Goal: Task Accomplishment & Management: Use online tool/utility

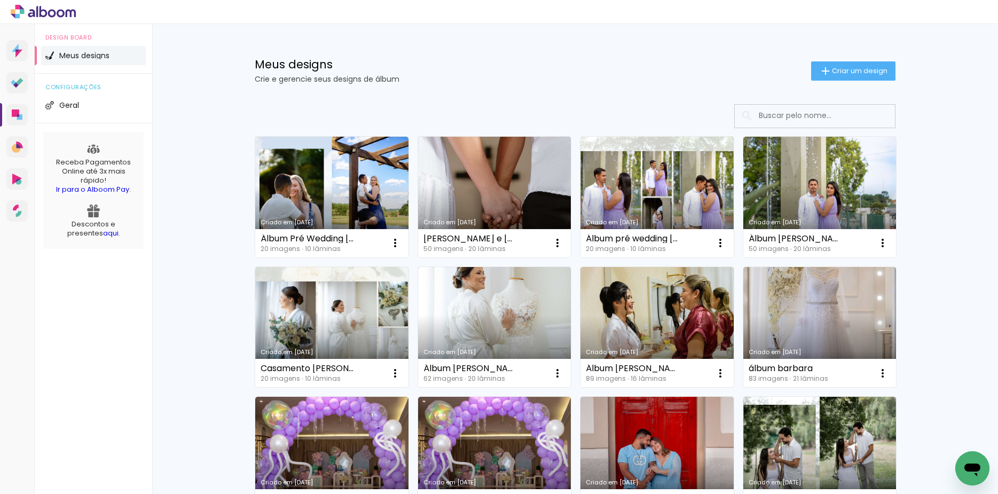
click at [873, 57] on div "Meus designs Crie e gerencie seus designs de álbum Criar um design" at bounding box center [575, 58] width 694 height 69
click at [865, 68] on span "Criar um design" at bounding box center [860, 70] width 56 height 7
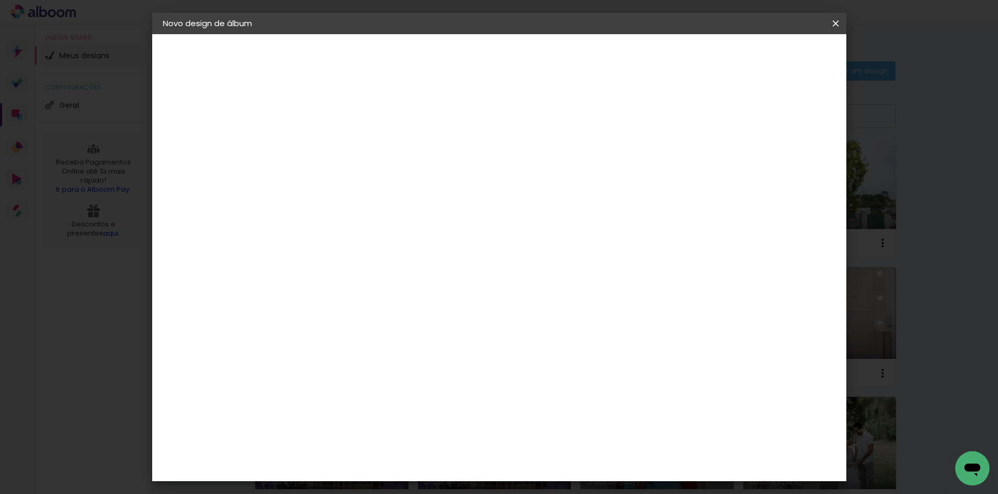
click at [337, 140] on input at bounding box center [337, 143] width 0 height 17
type input "Álbum [PERSON_NAME] e [PERSON_NAME]"
type paper-input "Álbum [PERSON_NAME] e [PERSON_NAME]"
click at [0, 0] on slot "Avançar" at bounding box center [0, 0] width 0 height 0
click at [537, 151] on paper-item "Tamanho Livre" at bounding box center [485, 162] width 102 height 23
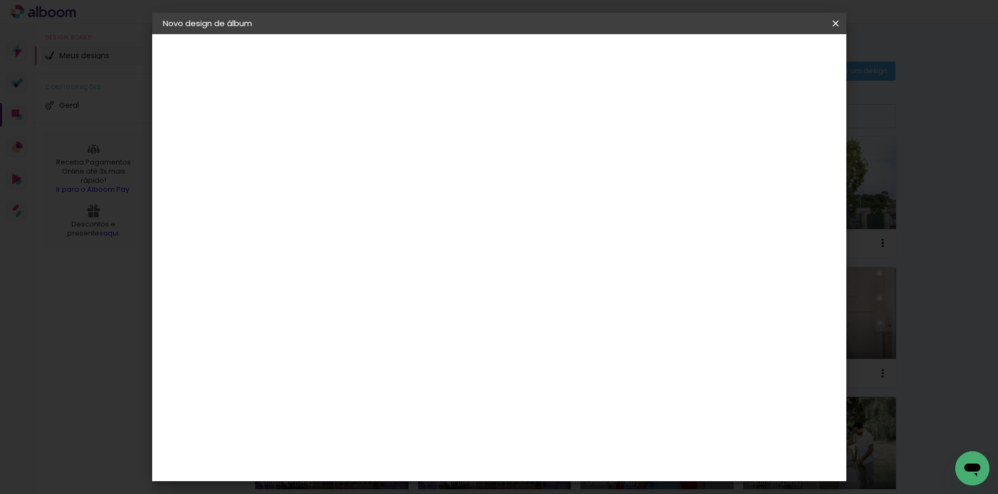
click at [553, 46] on header "Fornecedor Escolha um fornecedor ou avance com o tamanho livre. Voltar Avançar" at bounding box center [422, 66] width 262 height 64
click at [0, 0] on slot "Avançar" at bounding box center [0, 0] width 0 height 0
click at [565, 446] on input "60" at bounding box center [557, 445] width 28 height 16
type input "50"
type paper-input "50"
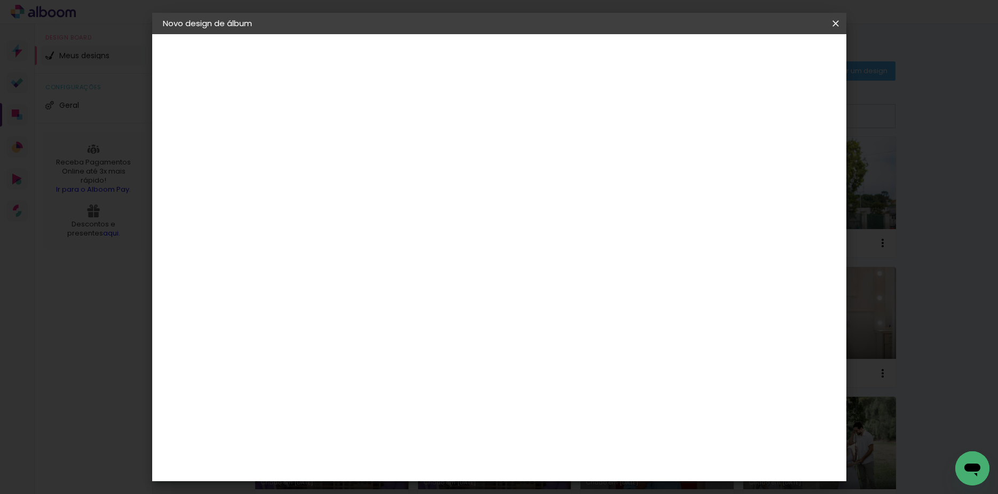
click at [309, 323] on input "30" at bounding box center [304, 324] width 28 height 16
type input "20"
type paper-input "20"
click at [778, 49] on paper-button "Iniciar design" at bounding box center [743, 57] width 70 height 18
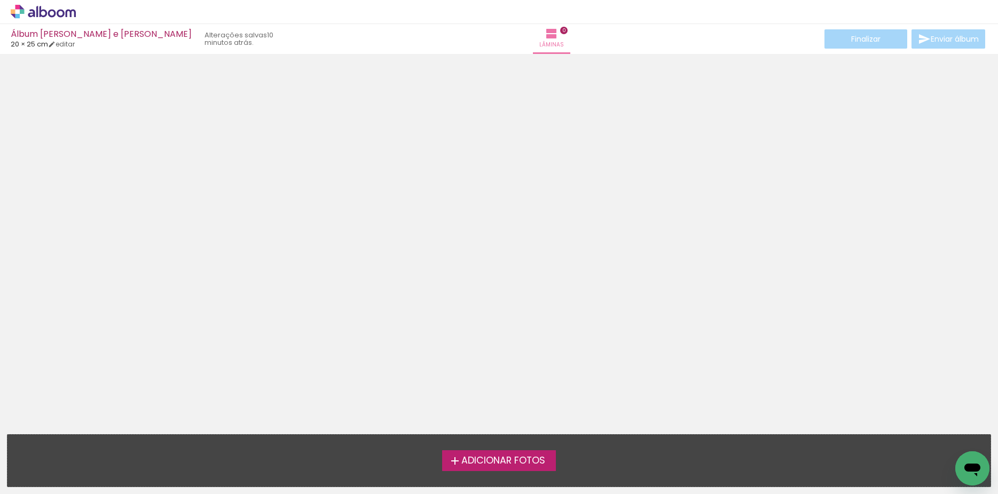
click at [37, 3] on div "› Editor de álbum" at bounding box center [499, 12] width 998 height 24
click at [34, 7] on icon at bounding box center [43, 12] width 65 height 14
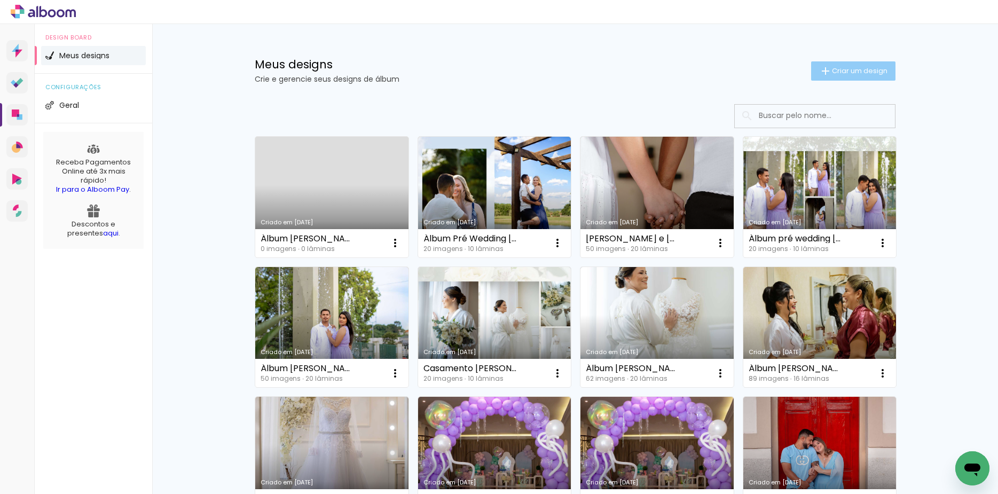
click at [832, 68] on span "Criar um design" at bounding box center [860, 70] width 56 height 7
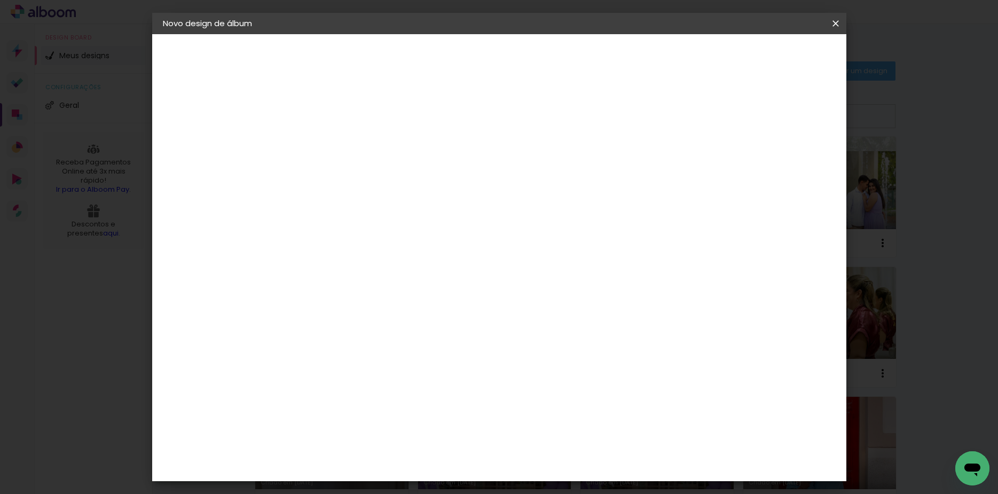
click at [0, 0] on div at bounding box center [0, 0] width 0 height 0
type input "Álbum Casamento Ana e [PERSON_NAME]"
type paper-input "Álbum Casamento Ana e [PERSON_NAME]"
click at [0, 0] on slot "Avançar" at bounding box center [0, 0] width 0 height 0
click at [537, 148] on div at bounding box center [485, 144] width 102 height 14
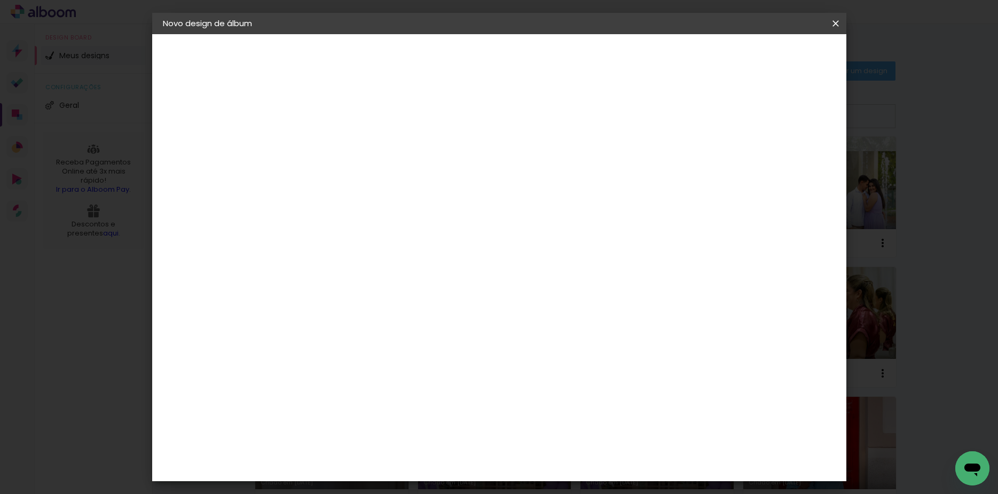
click at [537, 163] on paper-item "Tamanho Livre" at bounding box center [485, 162] width 102 height 23
click at [537, 50] on paper-button "Avançar" at bounding box center [511, 57] width 52 height 18
click at [778, 49] on paper-button "Iniciar design" at bounding box center [743, 57] width 70 height 18
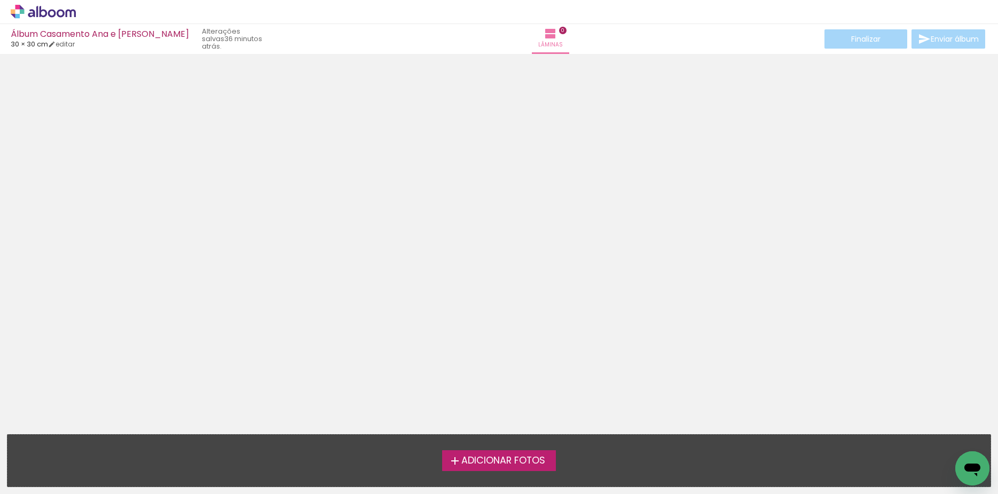
click at [484, 462] on span "Adicionar Fotos" at bounding box center [503, 461] width 84 height 10
click at [0, 0] on input "file" at bounding box center [0, 0] width 0 height 0
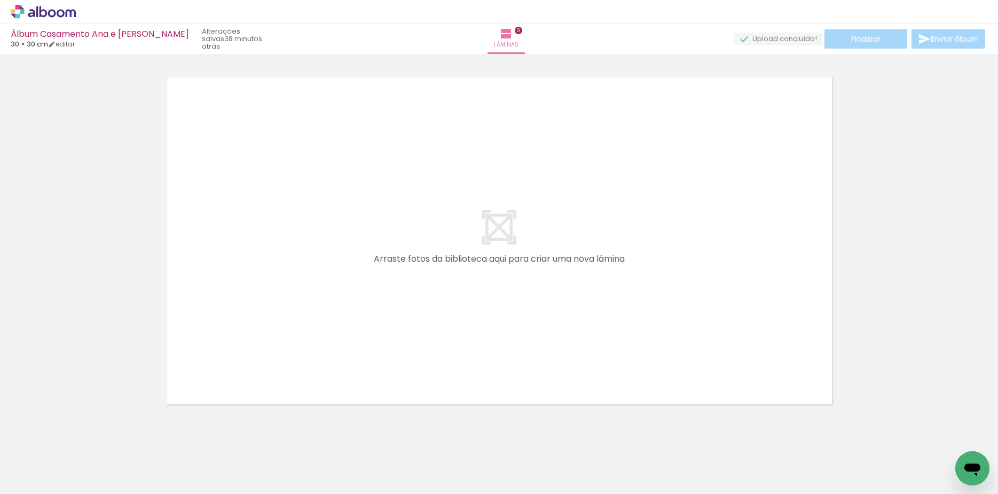
scroll to position [14, 0]
click at [48, 484] on span "Adicionar Fotos" at bounding box center [38, 479] width 32 height 12
click at [0, 0] on input "file" at bounding box center [0, 0] width 0 height 0
click at [44, 9] on icon at bounding box center [43, 12] width 65 height 14
